Goal: Task Accomplishment & Management: Manage account settings

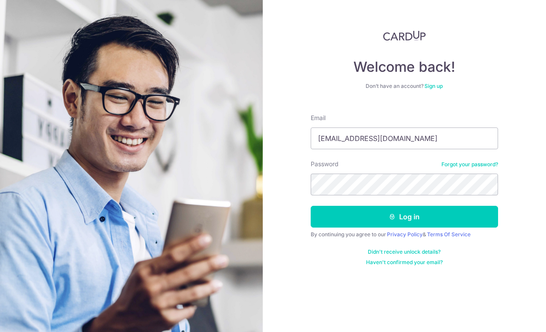
click at [351, 224] on button "Log in" at bounding box center [404, 217] width 187 height 22
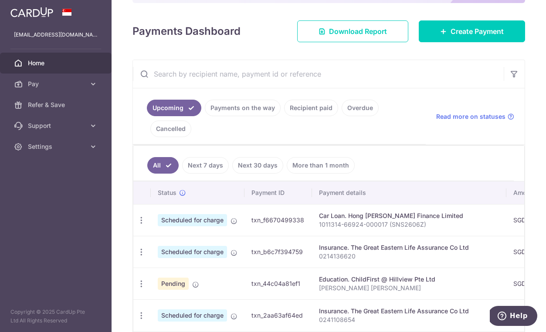
scroll to position [109, 0]
click at [144, 218] on icon "button" at bounding box center [141, 220] width 9 height 9
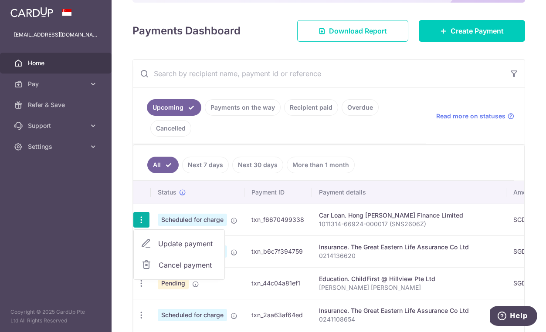
click at [233, 69] on input "text" at bounding box center [318, 74] width 371 height 28
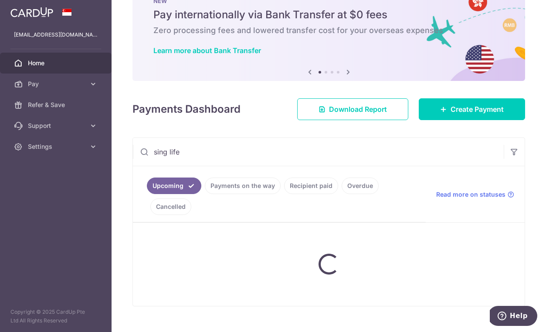
scroll to position [28, 0]
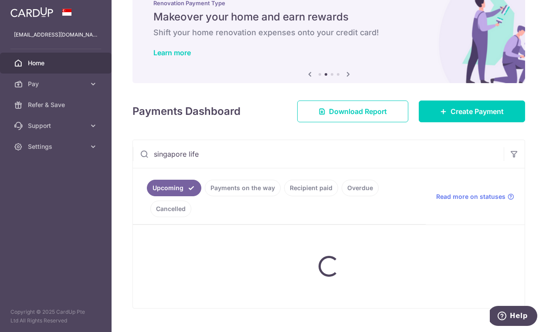
type input "singapore life"
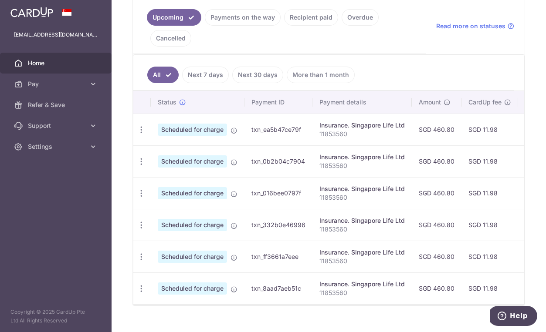
scroll to position [207, 0]
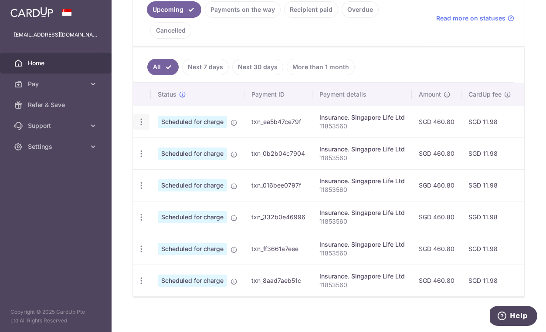
click at [142, 118] on icon "button" at bounding box center [141, 122] width 9 height 9
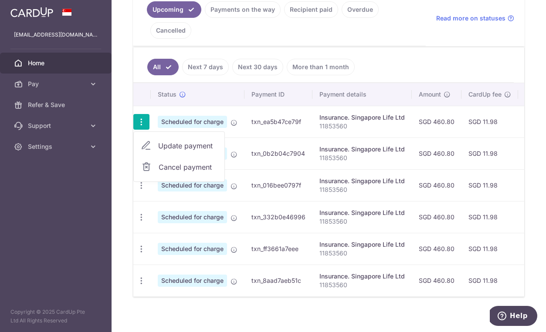
click at [173, 167] on span "Cancel payment" at bounding box center [188, 167] width 58 height 10
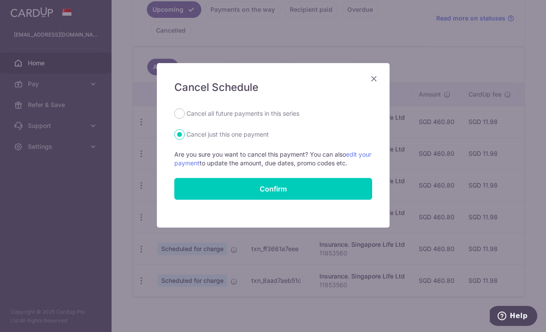
click at [217, 113] on label "Cancel all future payments in this series" at bounding box center [243, 114] width 113 height 10
click at [185, 113] on input "Cancel all future payments in this series" at bounding box center [179, 114] width 10 height 10
radio input "true"
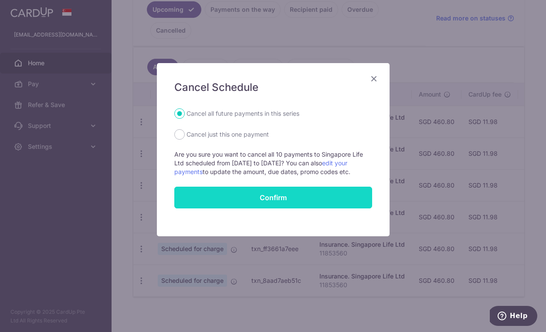
click at [232, 189] on button "Confirm" at bounding box center [273, 198] width 198 height 22
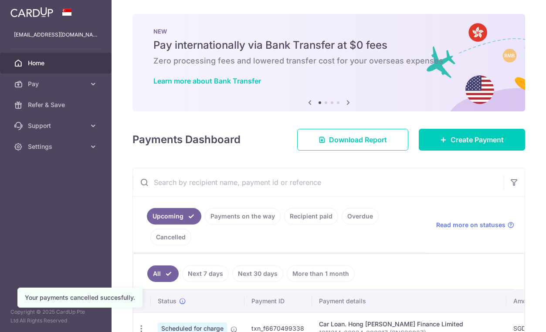
click at [299, 213] on link "Recipient paid" at bounding box center [311, 216] width 54 height 17
